Goal: Answer question/provide support

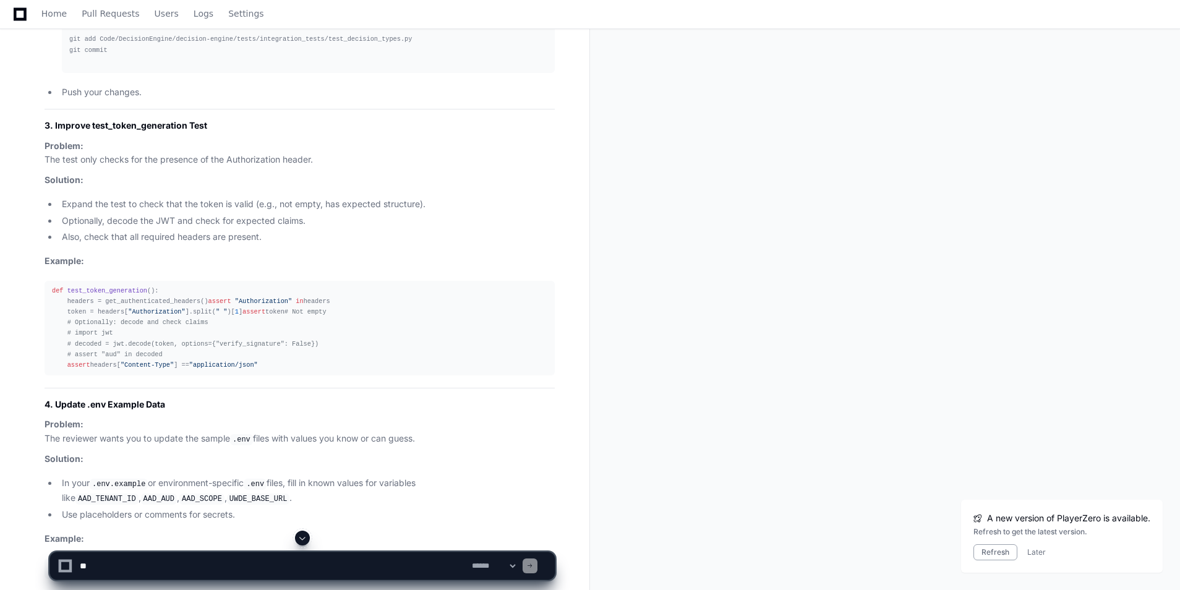
scroll to position [18263, 0]
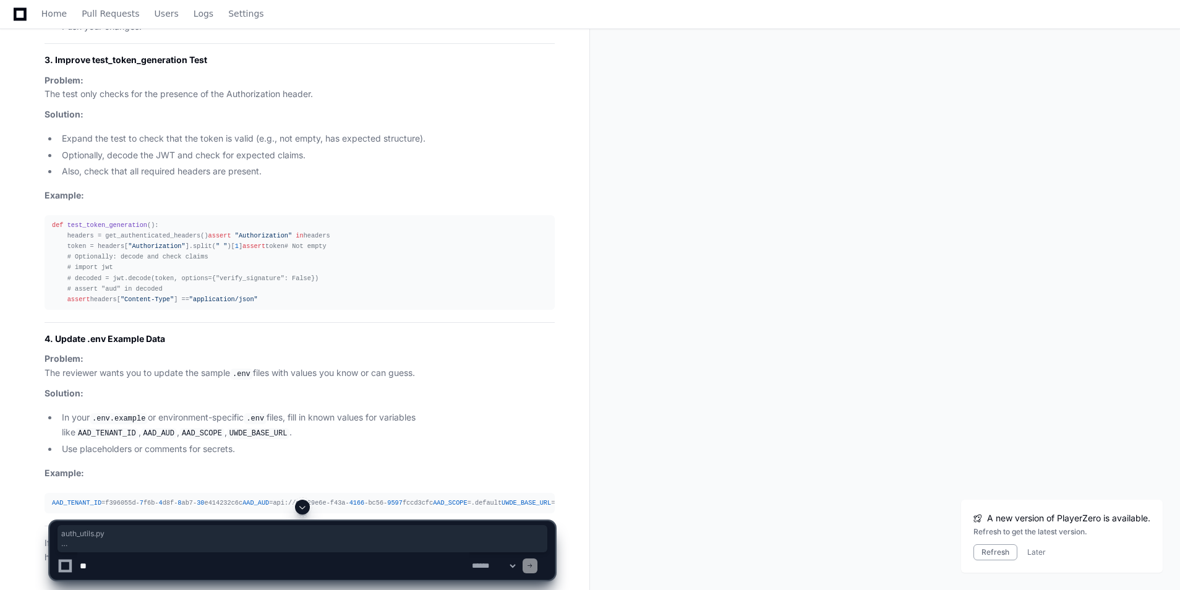
drag, startPoint x: 46, startPoint y: 121, endPoint x: 276, endPoint y: 301, distance: 291.8
copy article "auth_utils.py import os import requests def get_token (): """ Get Azure AD toke…"
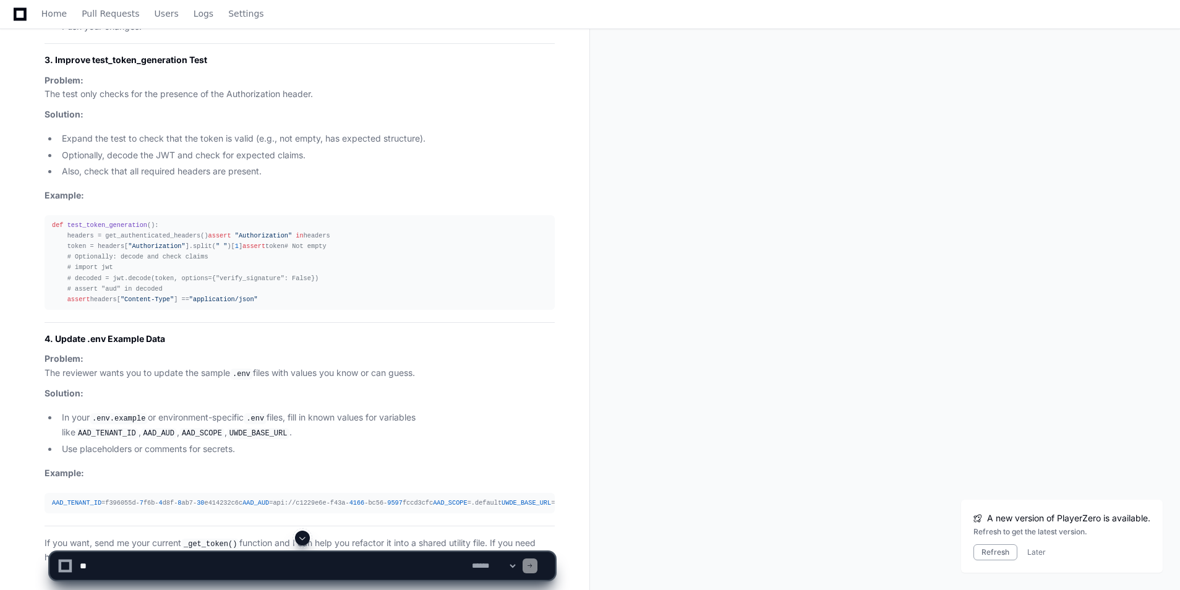
scroll to position [18448, 0]
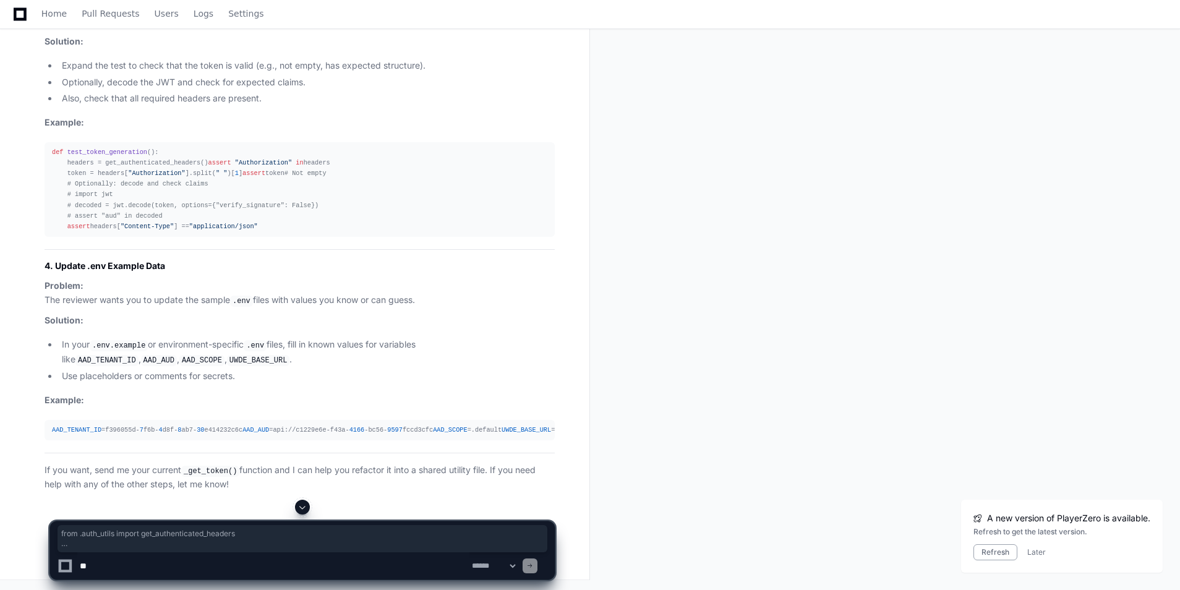
drag, startPoint x: 48, startPoint y: 180, endPoint x: 204, endPoint y: 226, distance: 161.9
copy div "from .auth_utils import get_authenticated_headers def test_token_generation ():…"
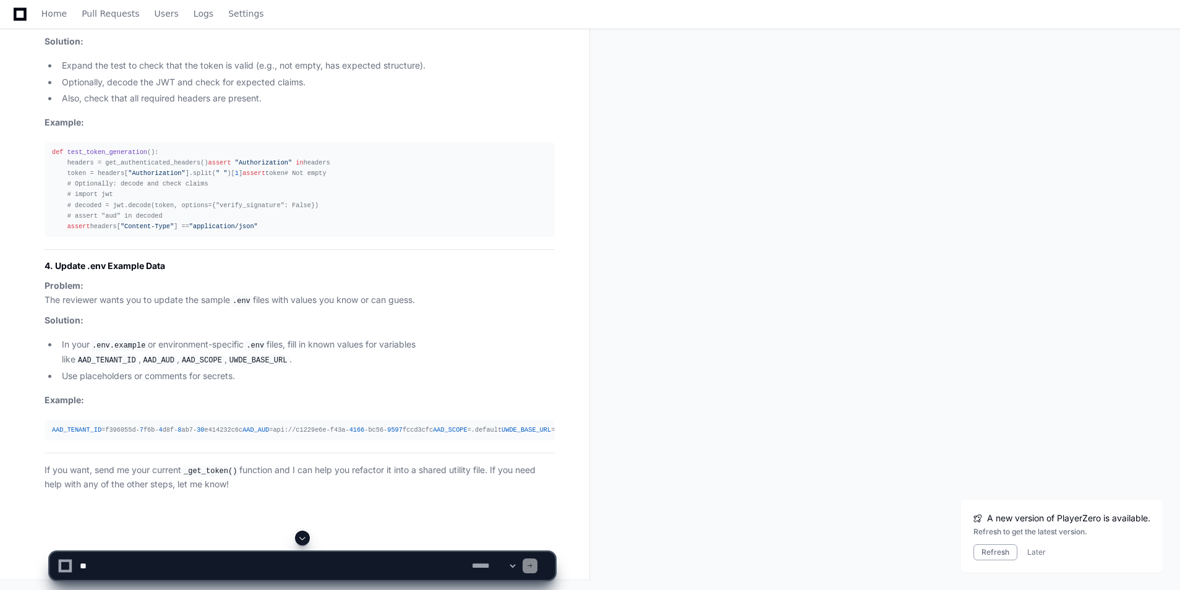
scroll to position [18881, 0]
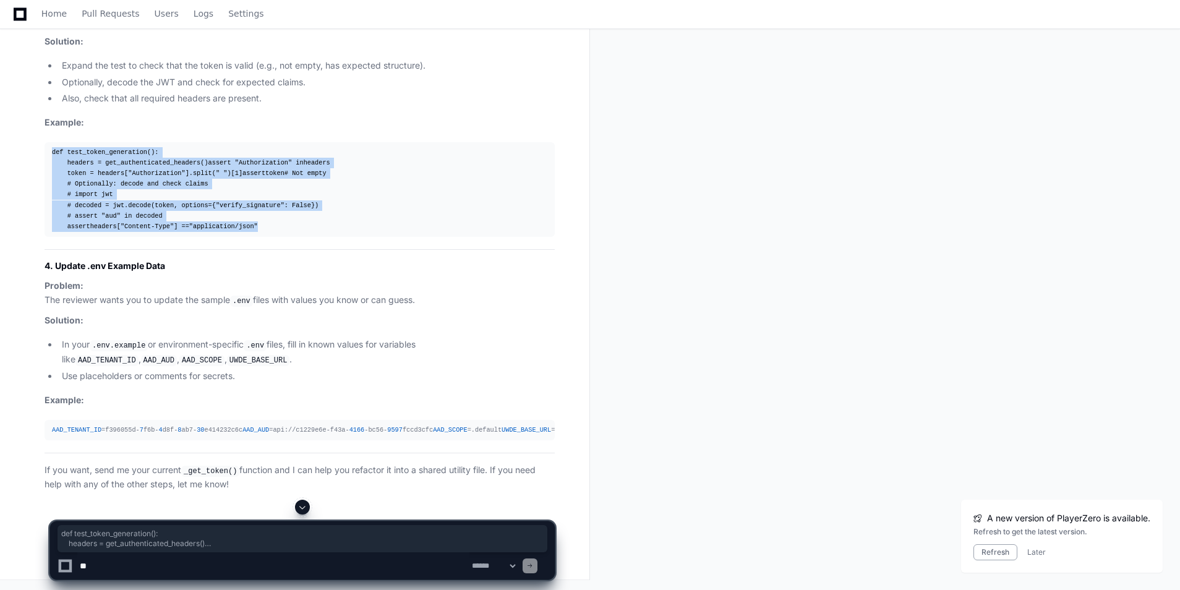
drag, startPoint x: 51, startPoint y: 276, endPoint x: 335, endPoint y: 371, distance: 298.7
click at [335, 237] on pre "def test_token_generation (): headers = get_authenticated_headers() assert "Aut…" at bounding box center [300, 189] width 510 height 95
copy div "def test_token_generation (): headers = get_authenticated_headers() assert "Aut…"
click at [452, 237] on pre "def test_token_generation (): headers = get_authenticated_headers() assert "Aut…" at bounding box center [300, 189] width 510 height 95
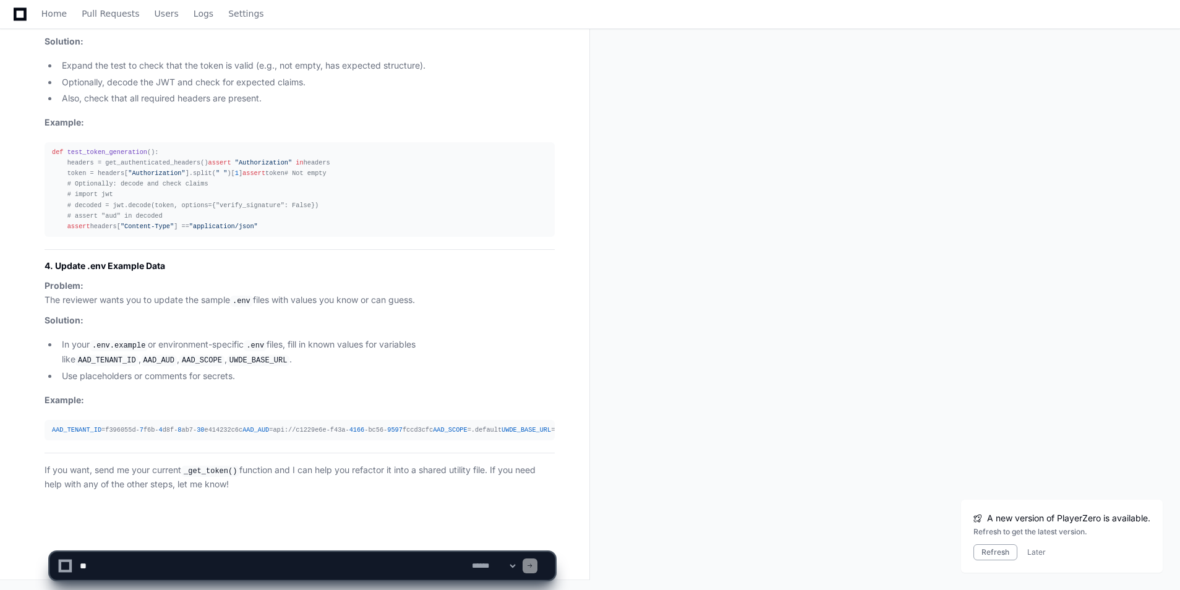
scroll to position [19067, 0]
click at [237, 569] on textarea at bounding box center [273, 565] width 392 height 27
type textarea "**********"
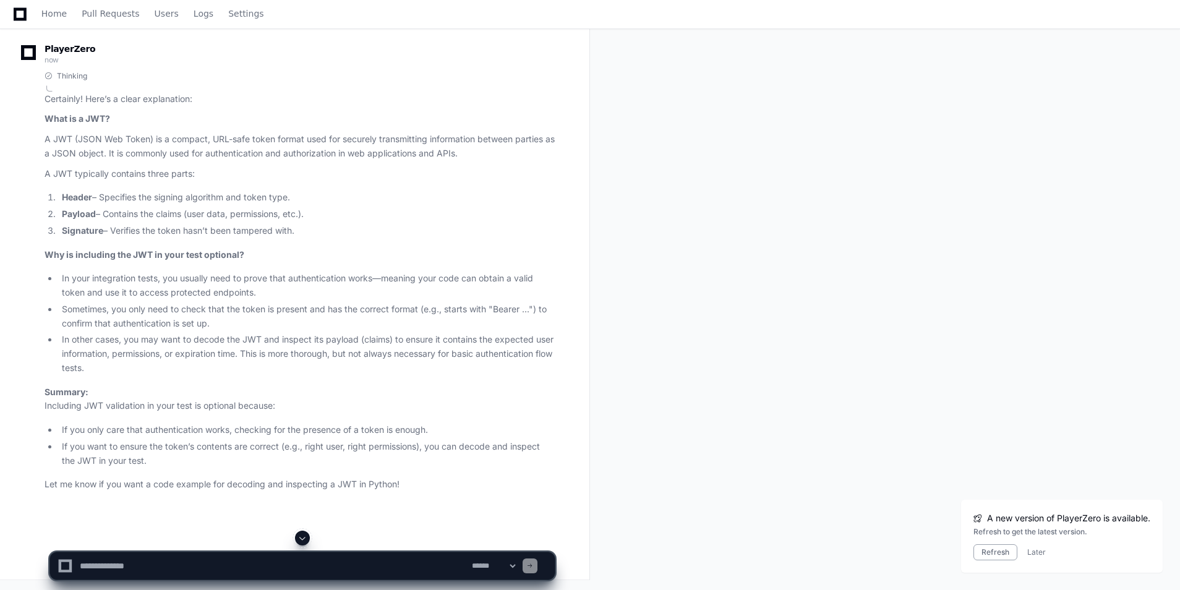
scroll to position [19625, 0]
drag, startPoint x: 984, startPoint y: 554, endPoint x: 1162, endPoint y: 270, distance: 334.8
click at [984, 554] on button "Refresh" at bounding box center [996, 552] width 44 height 16
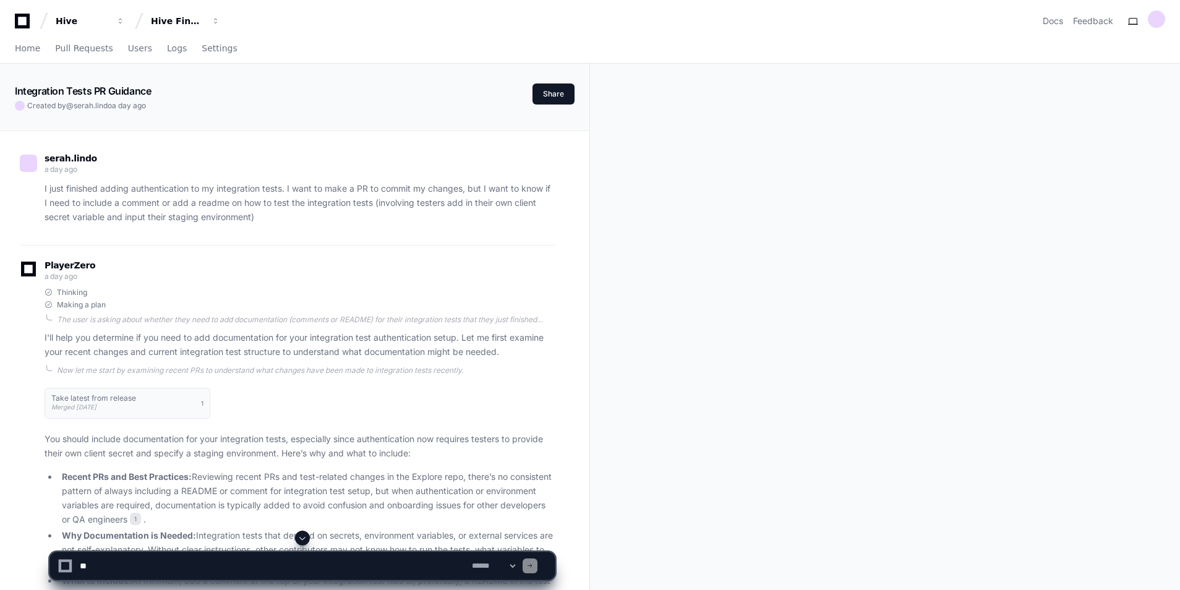
click at [298, 536] on button at bounding box center [302, 538] width 15 height 15
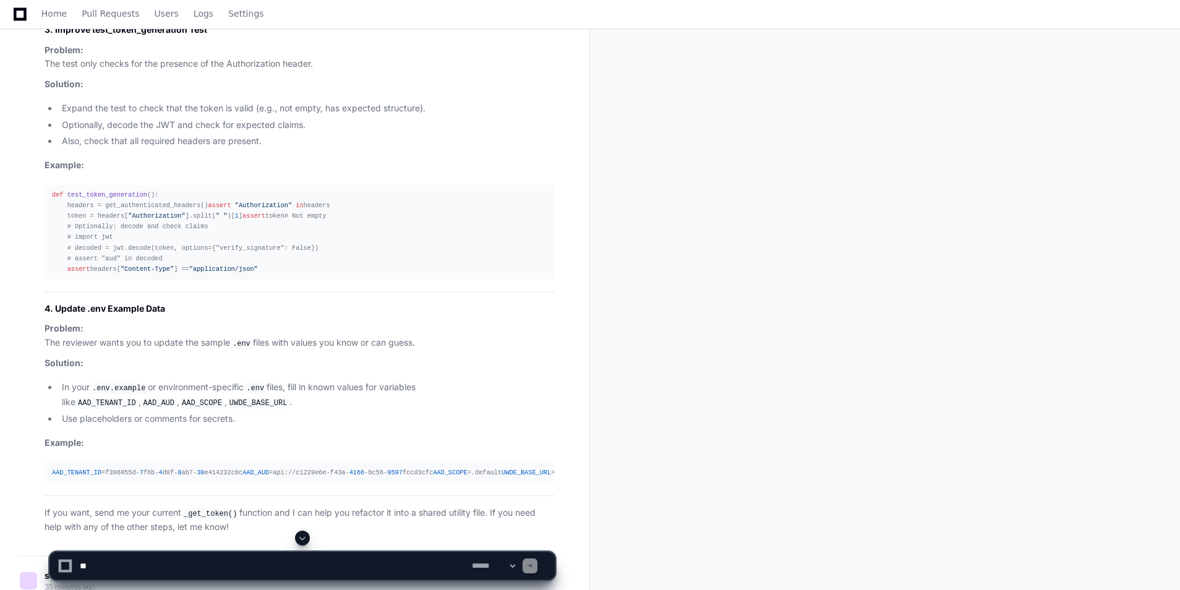
scroll to position [18259, 0]
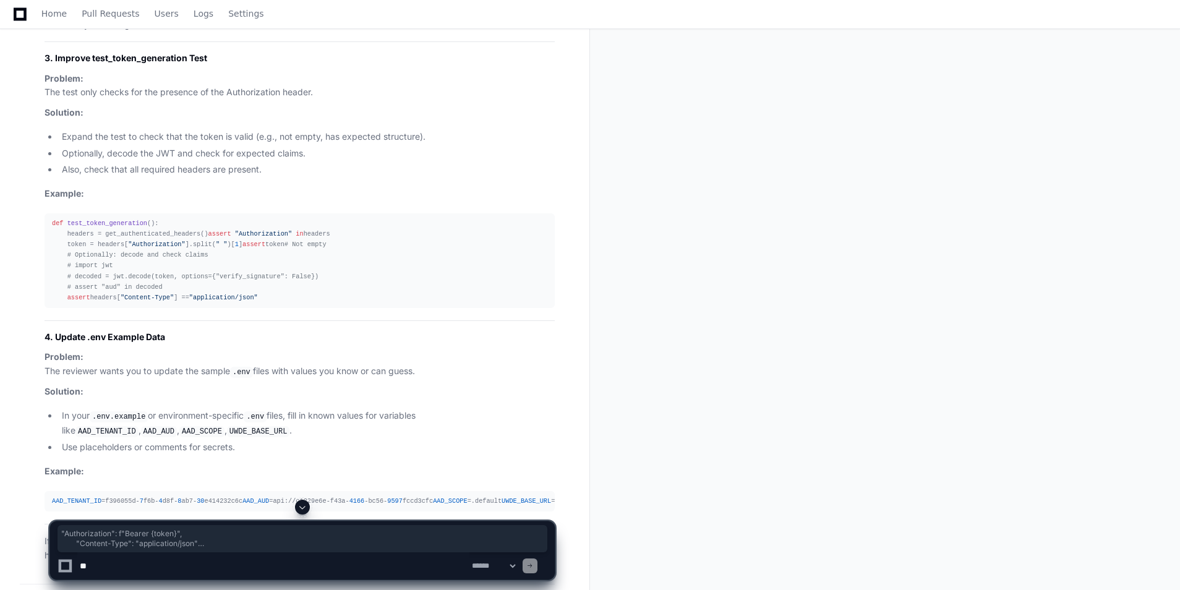
drag, startPoint x: 852, startPoint y: 502, endPoint x: 1098, endPoint y: 622, distance: 273.3
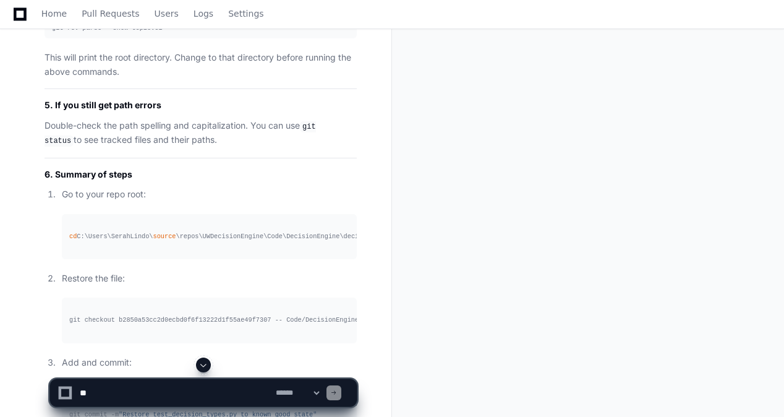
scroll to position [19692, 0]
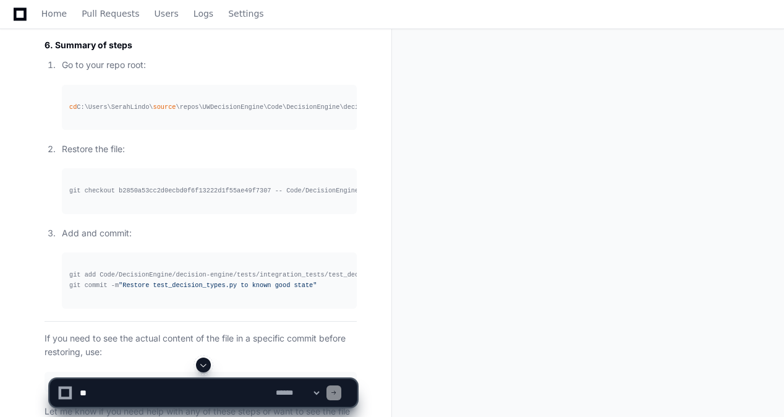
click at [205, 364] on span at bounding box center [204, 365] width 10 height 10
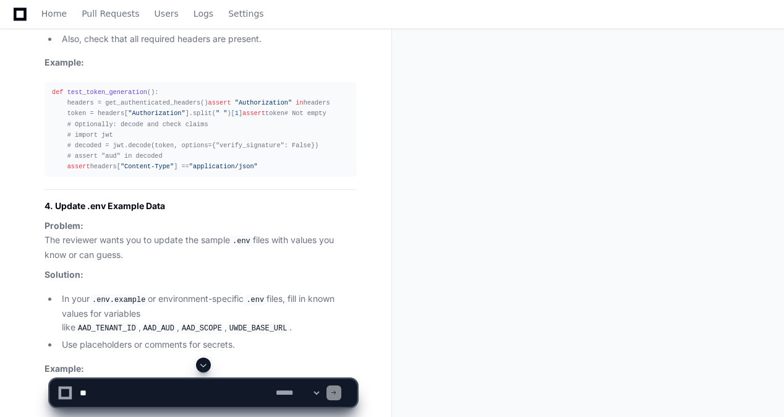
scroll to position [21032, 0]
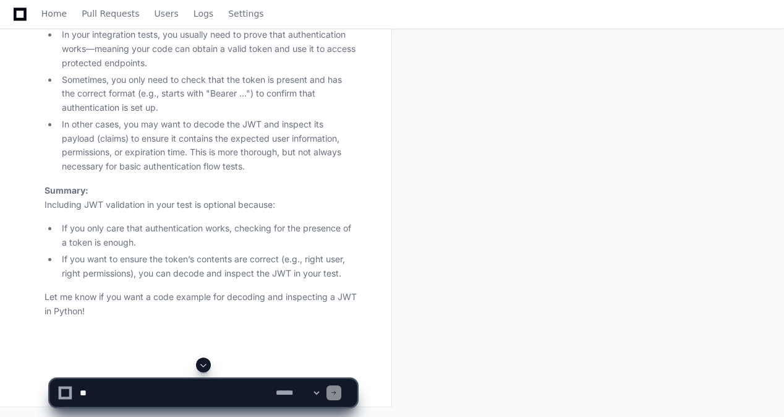
scroll to position [22702, 0]
drag, startPoint x: 241, startPoint y: 392, endPoint x: 534, endPoint y: 395, distance: 293.8
click at [241, 391] on textarea at bounding box center [175, 392] width 196 height 27
paste textarea "**********"
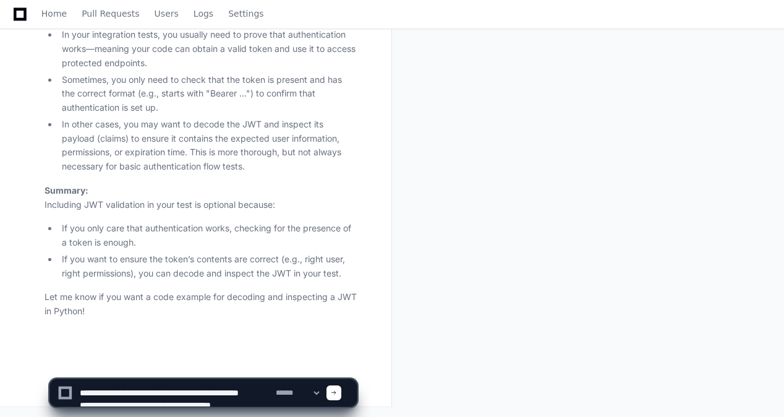
scroll to position [41, 0]
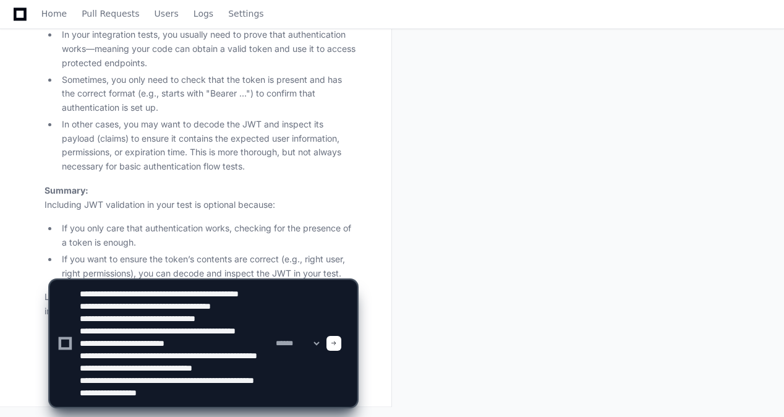
type textarea "**********"
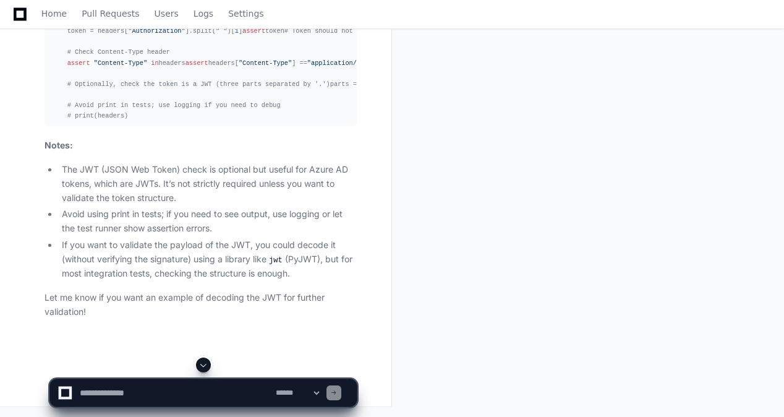
scroll to position [23506, 0]
click at [184, 385] on textarea at bounding box center [175, 392] width 196 height 27
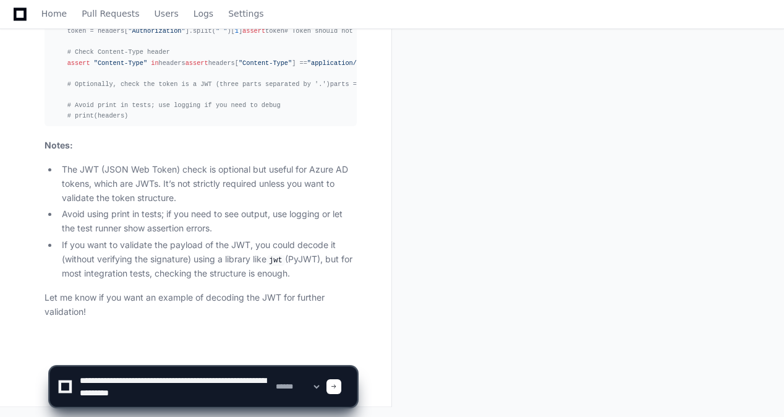
type textarea "**********"
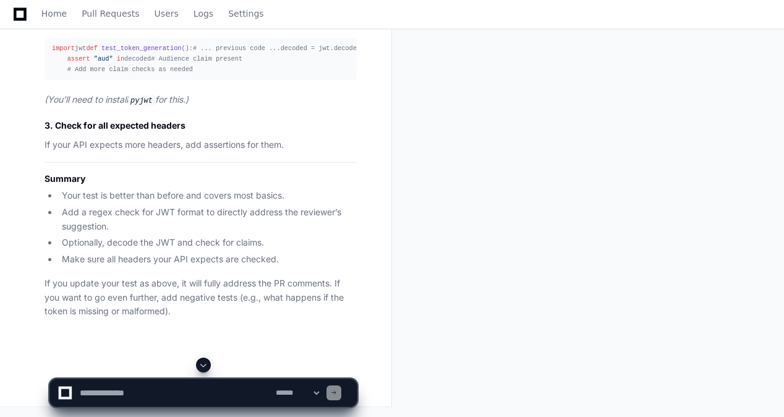
scroll to position [24627, 0]
click at [257, 390] on textarea at bounding box center [175, 392] width 196 height 27
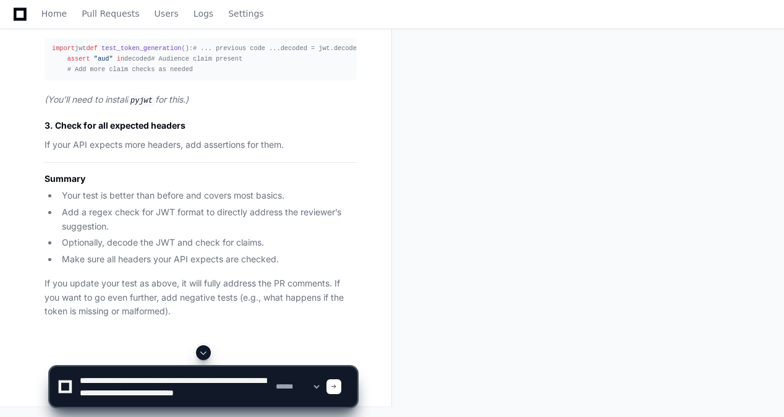
scroll to position [4, 0]
click at [252, 396] on textarea at bounding box center [175, 387] width 196 height 40
paste textarea "**********"
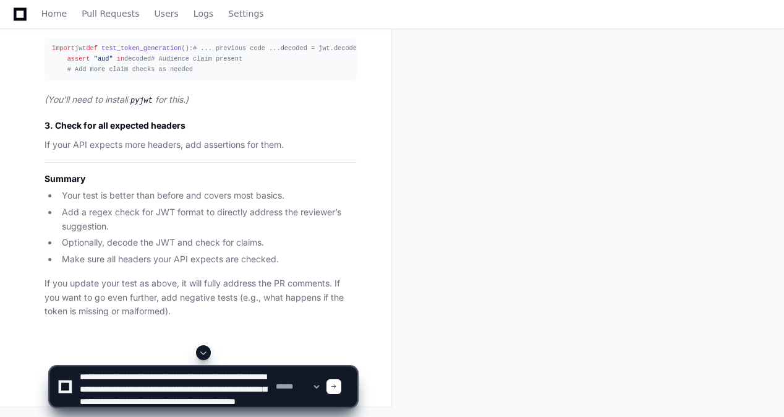
scroll to position [90, 0]
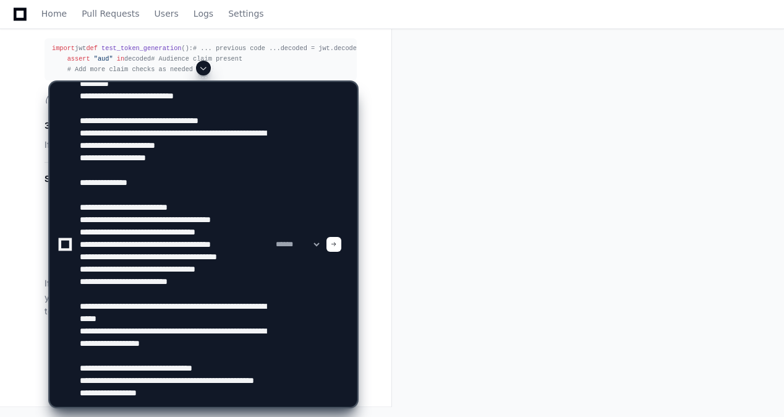
type textarea "**********"
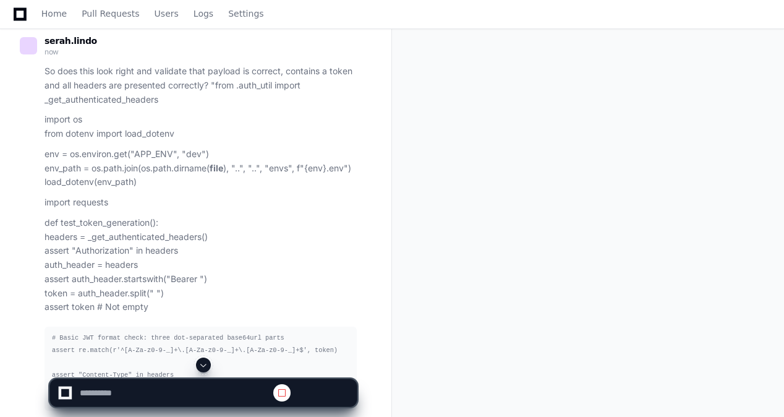
scroll to position [0, 0]
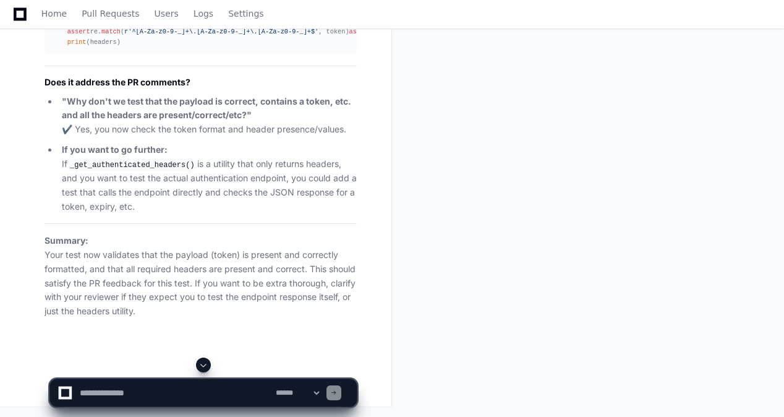
scroll to position [26021, 0]
click at [178, 400] on textarea at bounding box center [175, 392] width 196 height 27
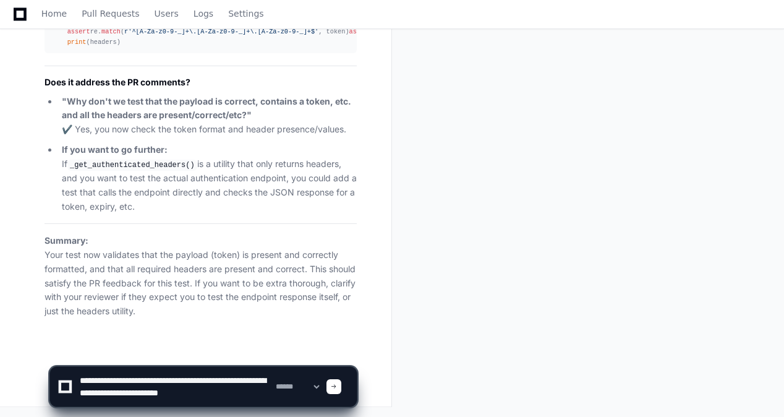
type textarea "**********"
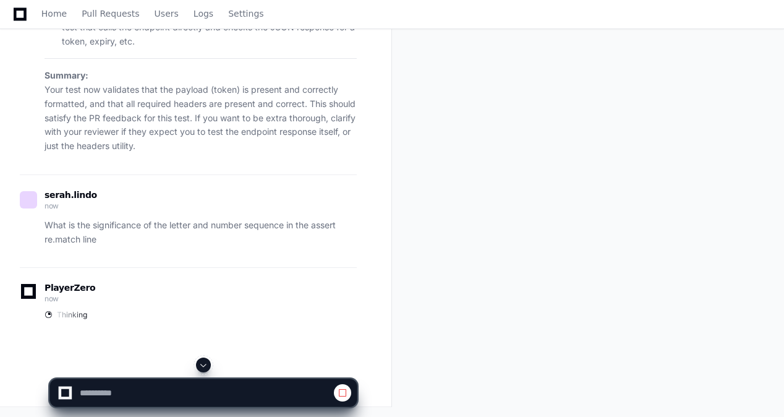
scroll to position [26181, 0]
click at [171, 389] on textarea at bounding box center [175, 392] width 196 height 27
type textarea "*********"
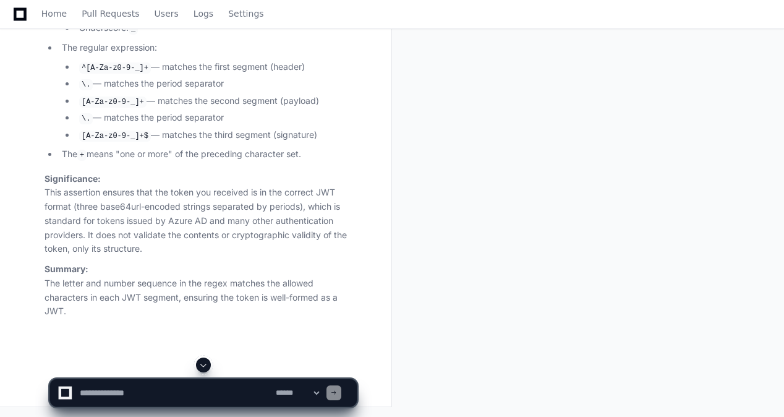
scroll to position [26901, 0]
click at [127, 393] on textarea at bounding box center [175, 392] width 196 height 27
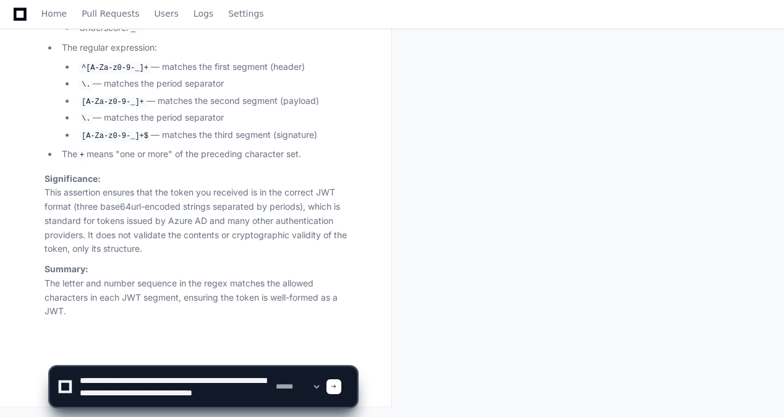
scroll to position [4, 0]
click at [227, 403] on textarea at bounding box center [175, 387] width 196 height 40
paste textarea "**********"
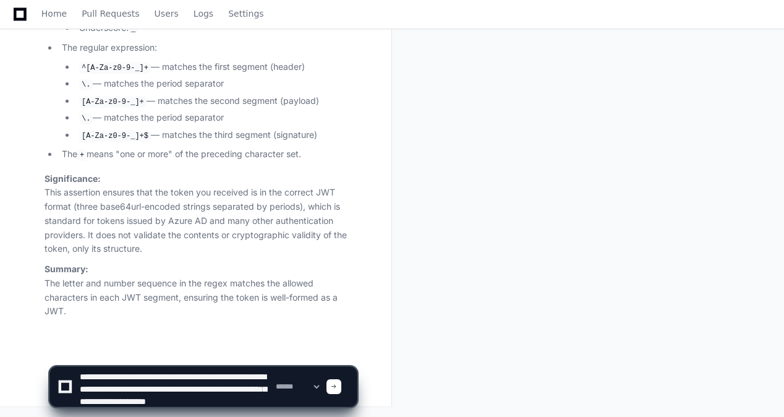
scroll to position [53, 0]
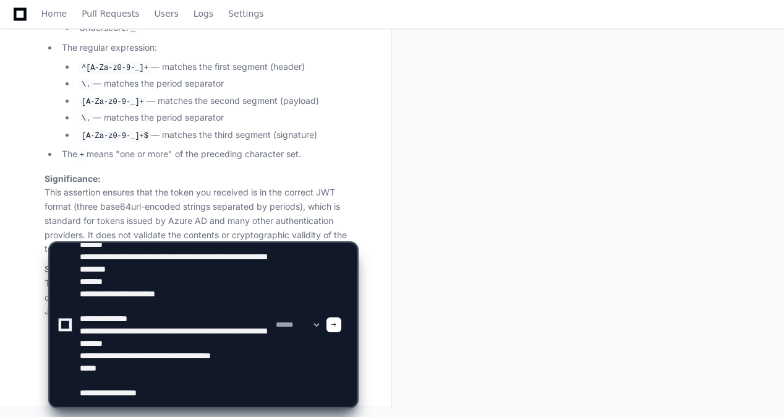
type textarea "**********"
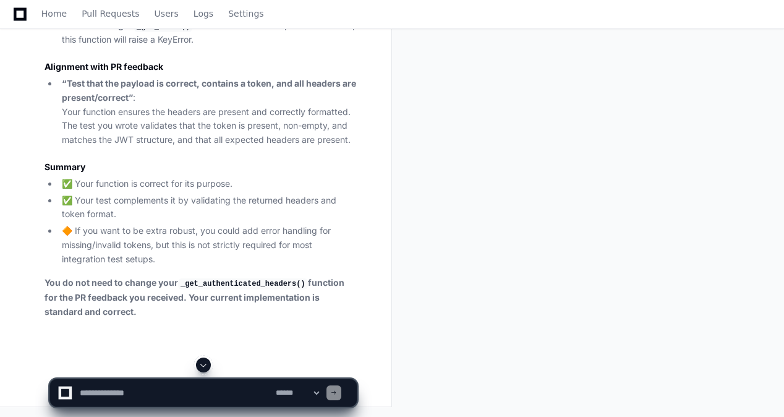
scroll to position [27928, 0]
click at [246, 398] on textarea at bounding box center [175, 392] width 196 height 27
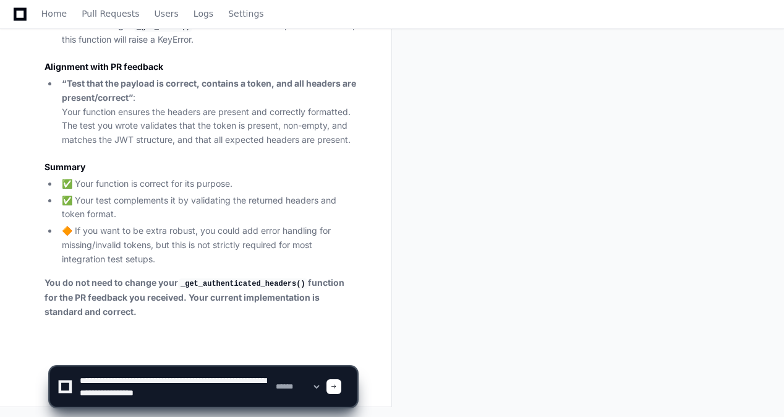
drag, startPoint x: 217, startPoint y: 390, endPoint x: 215, endPoint y: 400, distance: 9.6
click at [215, 400] on textarea at bounding box center [175, 387] width 196 height 40
paste textarea "**********"
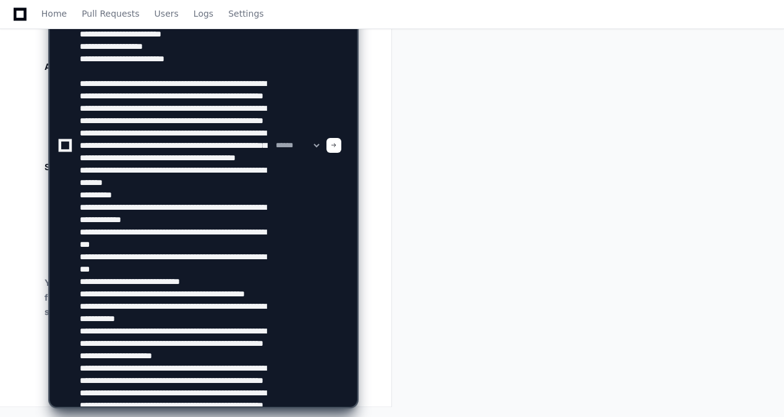
scroll to position [288, 0]
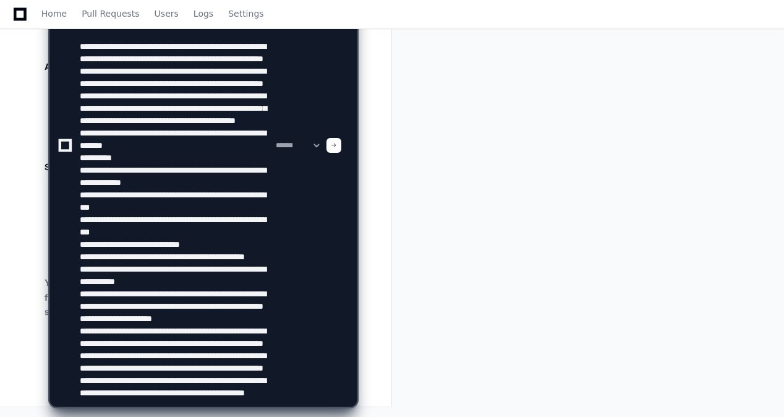
type textarea "**********"
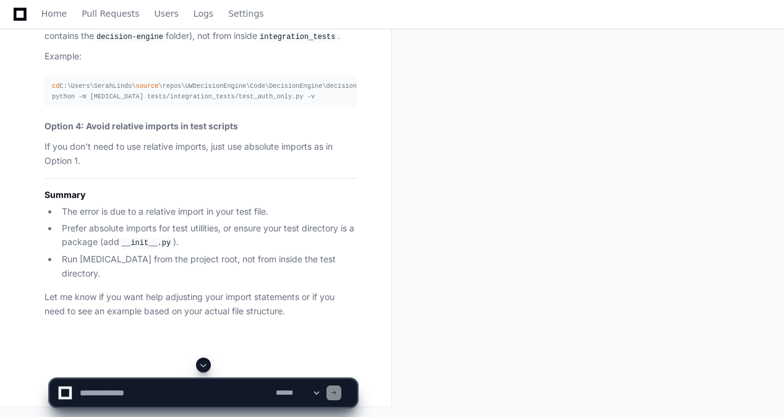
scroll to position [29525, 0]
click at [177, 398] on textarea at bounding box center [175, 392] width 196 height 27
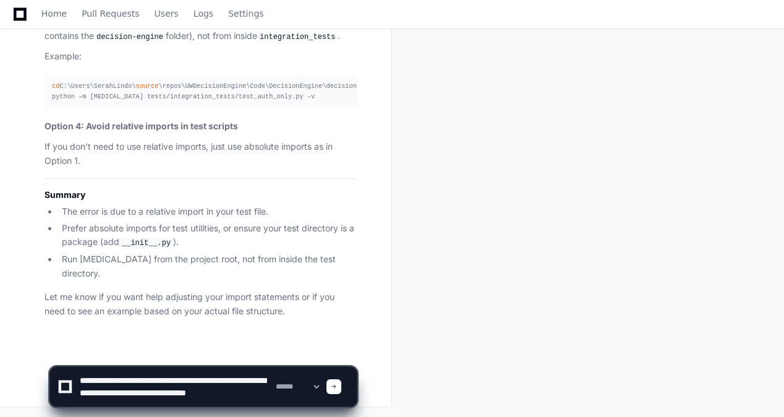
scroll to position [4, 0]
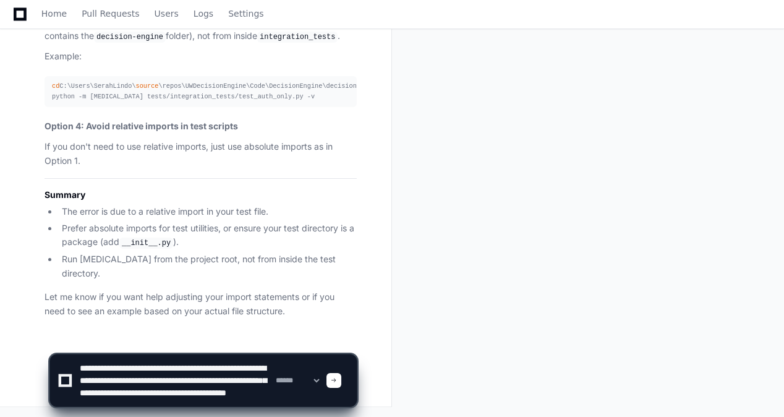
paste textarea "**********"
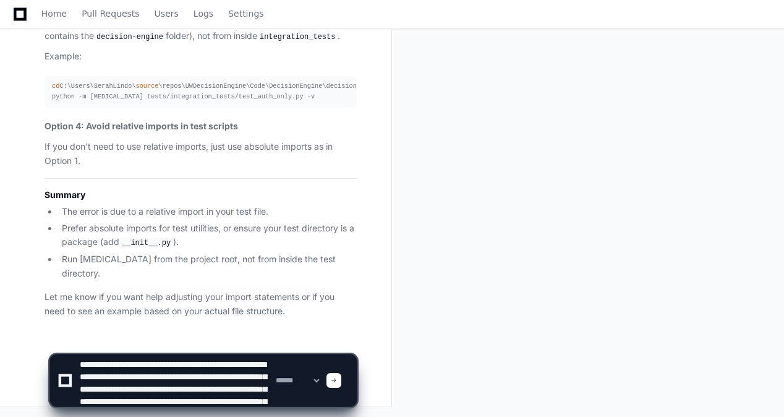
scroll to position [461, 0]
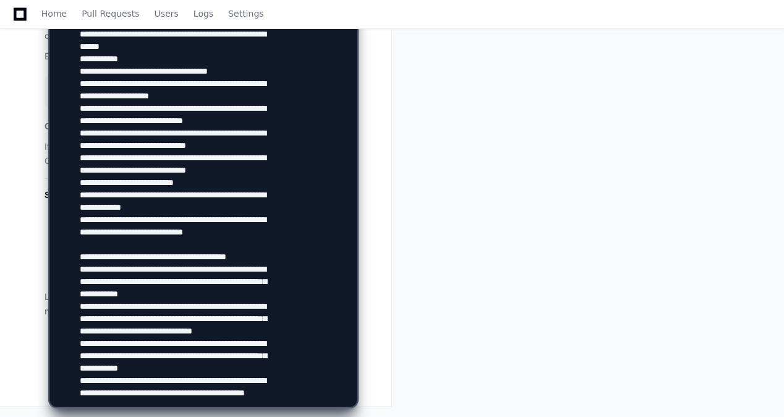
type textarea "**********"
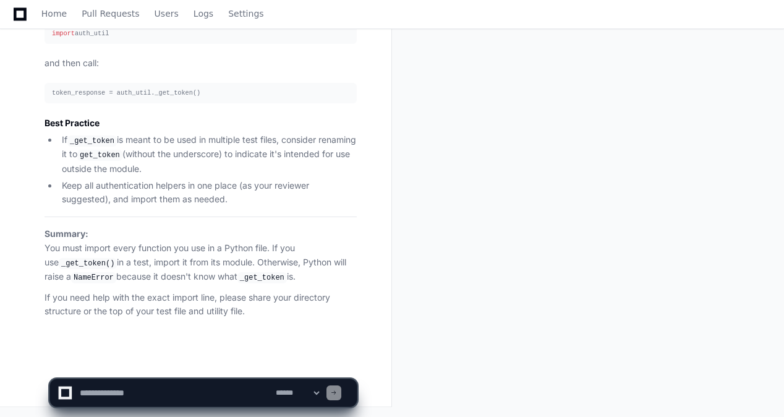
scroll to position [31397, 0]
click at [213, 390] on textarea at bounding box center [175, 392] width 196 height 27
type textarea "*"
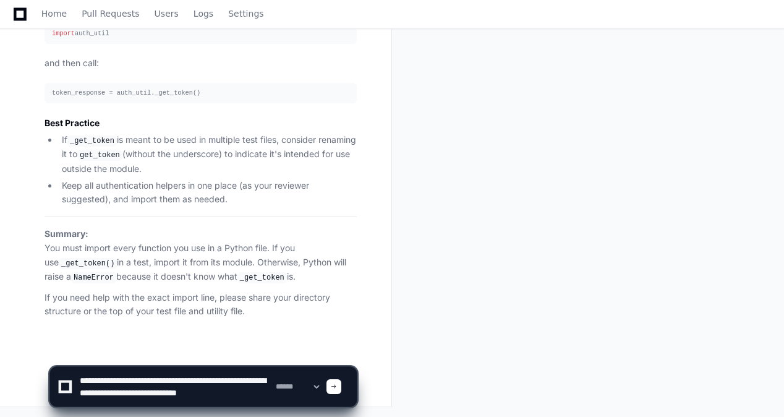
scroll to position [4, 0]
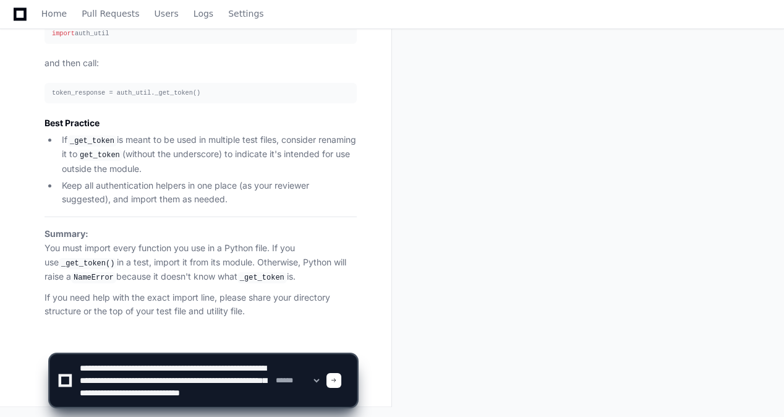
click at [162, 390] on textarea at bounding box center [175, 380] width 196 height 52
click at [231, 400] on textarea at bounding box center [175, 380] width 196 height 52
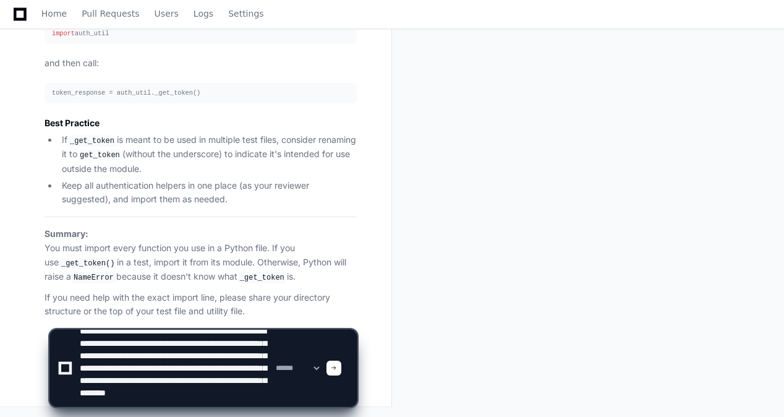
scroll to position [28, 0]
type textarea "**********"
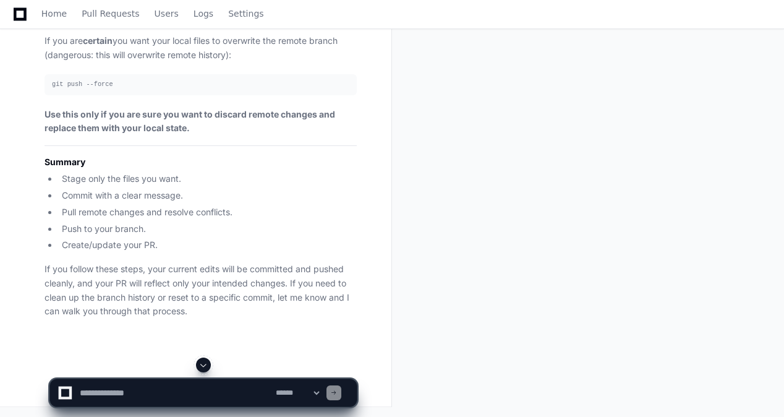
scroll to position [32467, 0]
click at [204, 390] on textarea at bounding box center [175, 392] width 196 height 27
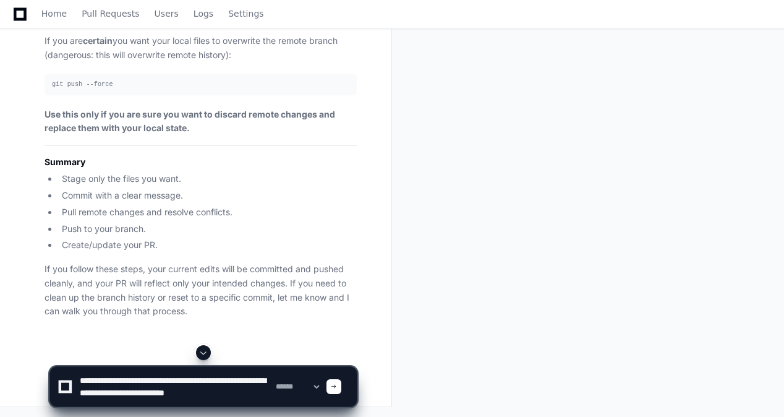
scroll to position [4, 0]
type textarea "**********"
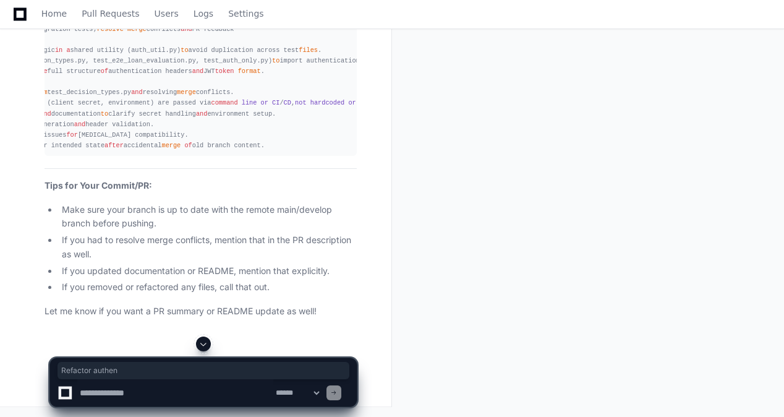
scroll to position [0, 0]
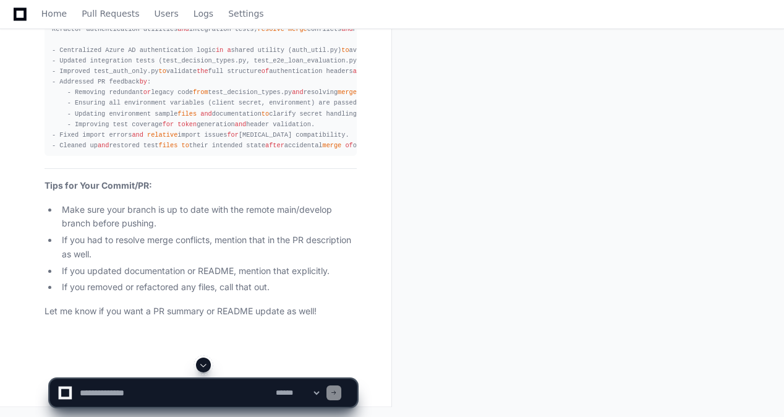
drag, startPoint x: 52, startPoint y: 152, endPoint x: 17, endPoint y: 152, distance: 35.3
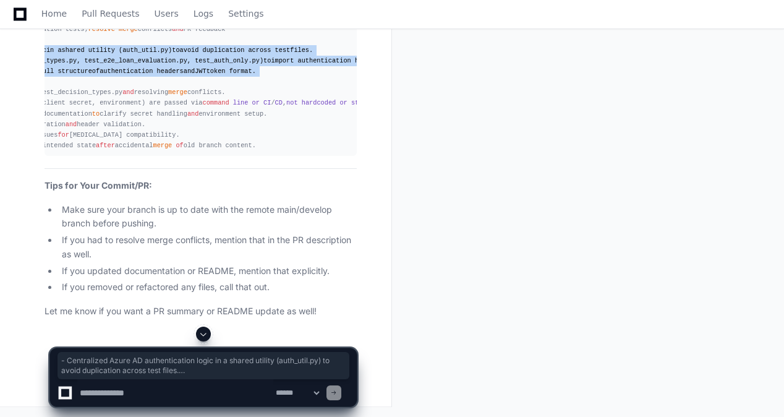
scroll to position [0, 239]
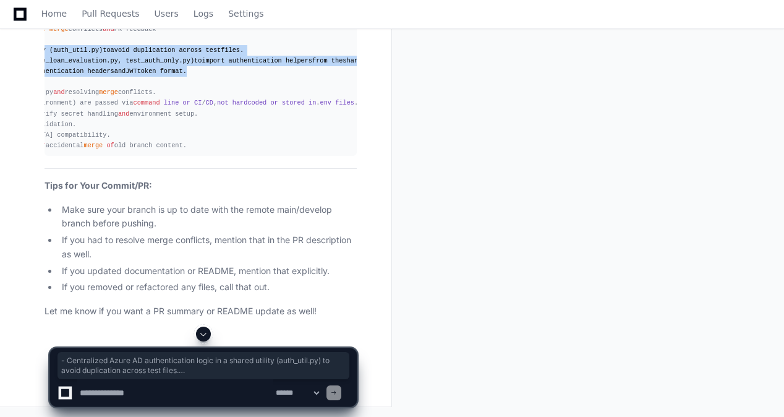
drag, startPoint x: 53, startPoint y: 174, endPoint x: 258, endPoint y: 199, distance: 206.8
click at [258, 156] on pre "Refactor authentication utilities and integration tests; resolve merge conflict…" at bounding box center [201, 87] width 312 height 137
copy div "- Centralized Azure AD authentication logic in a shared utility (auth_util.py) …"
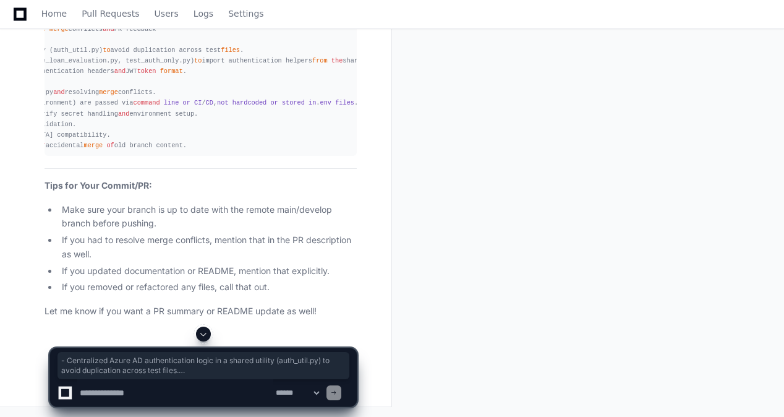
click at [237, 156] on pre "Refactor authentication utilities and integration tests; resolve merge conflict…" at bounding box center [201, 87] width 312 height 137
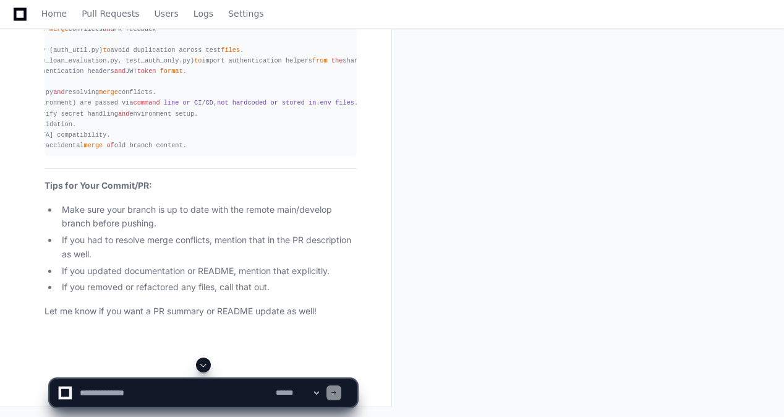
drag, startPoint x: 203, startPoint y: 203, endPoint x: 71, endPoint y: 202, distance: 132.4
click at [71, 156] on pre "Refactor authentication utilities and integration tests; resolve merge conflict…" at bounding box center [201, 87] width 312 height 137
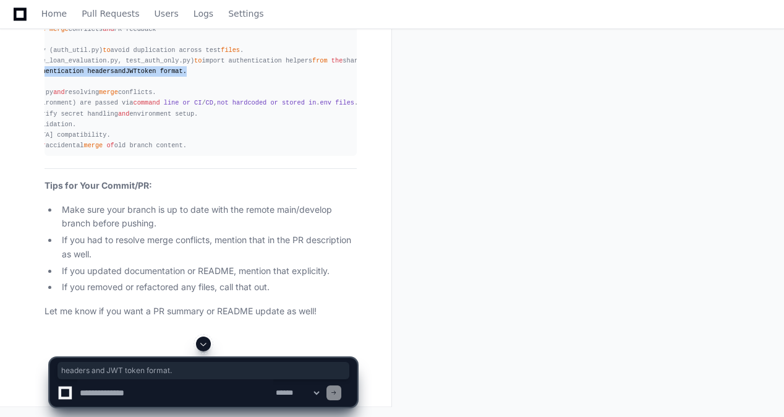
scroll to position [0, 0]
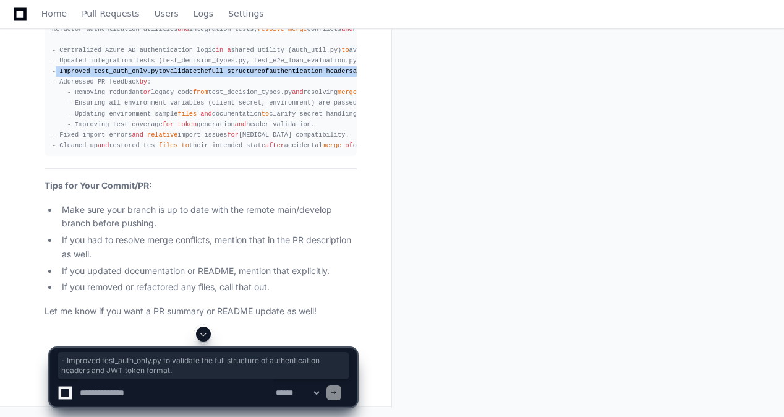
drag, startPoint x: 186, startPoint y: 191, endPoint x: 2, endPoint y: 197, distance: 183.2
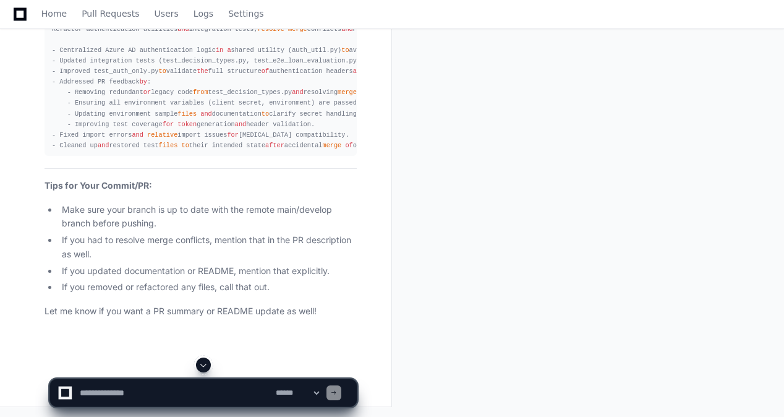
click at [179, 152] on div "Refactor authentication utilities and integration tests; resolve merge conflict…" at bounding box center [201, 87] width 298 height 127
click at [194, 409] on div "**********" at bounding box center [203, 387] width 308 height 59
click at [192, 395] on textarea at bounding box center [175, 392] width 196 height 27
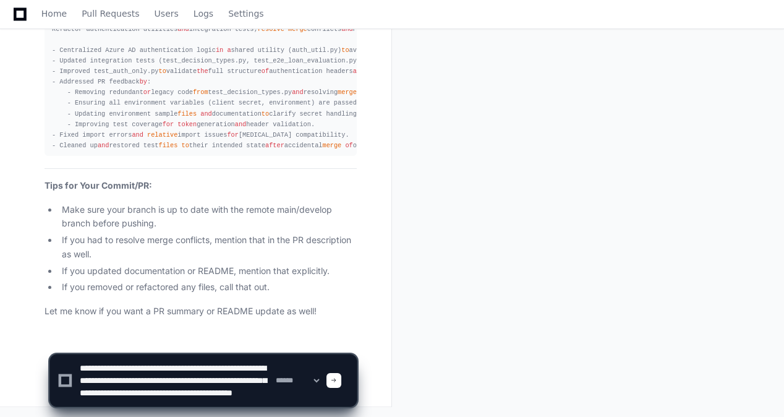
scroll to position [16, 0]
type textarea "**********"
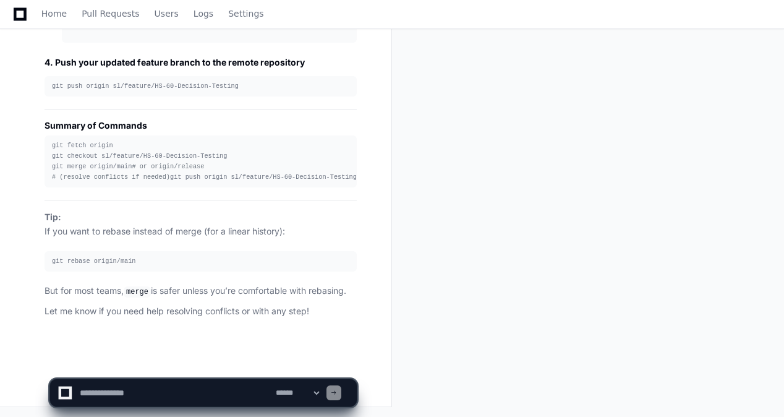
scroll to position [34333, 0]
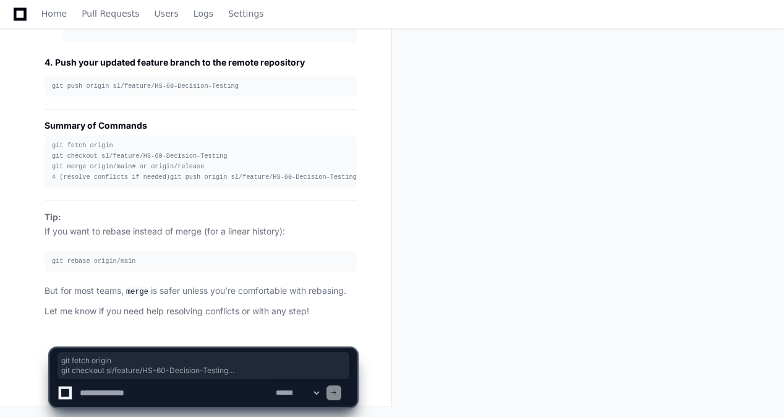
drag, startPoint x: 51, startPoint y: 135, endPoint x: 283, endPoint y: 178, distance: 236.6
click at [283, 178] on pre "git fetch origin git checkout sl/feature/HS-60-Decision-Testing git merge origi…" at bounding box center [201, 161] width 312 height 53
copy div "git fetch origin git checkout sl/feature/HS-60-Decision-Testing git merge origi…"
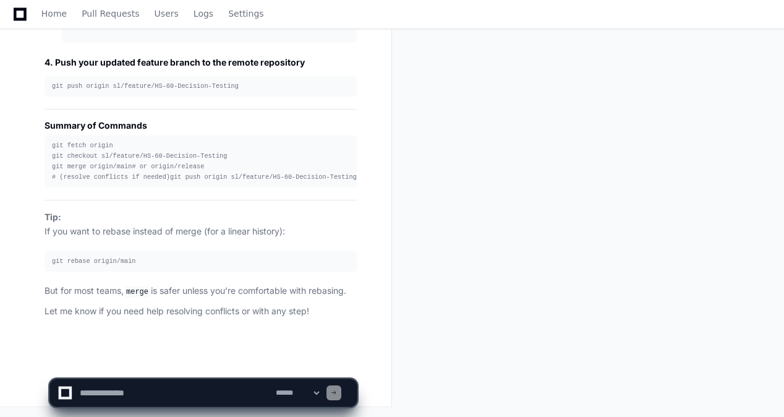
click at [235, 387] on textarea at bounding box center [175, 392] width 196 height 27
type textarea "**********"
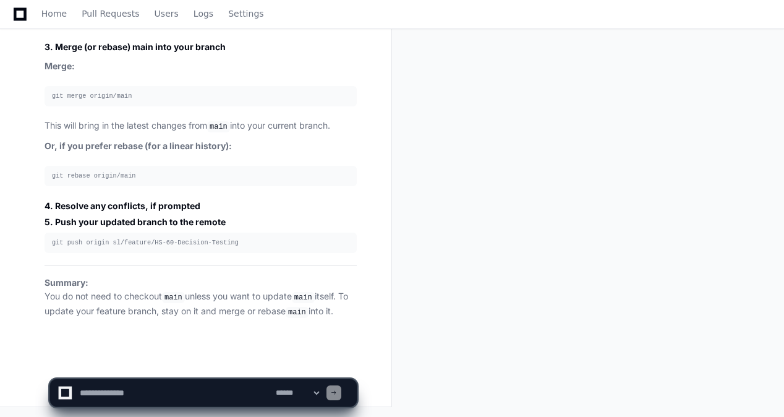
scroll to position [35004, 0]
